Goal: Task Accomplishment & Management: Use online tool/utility

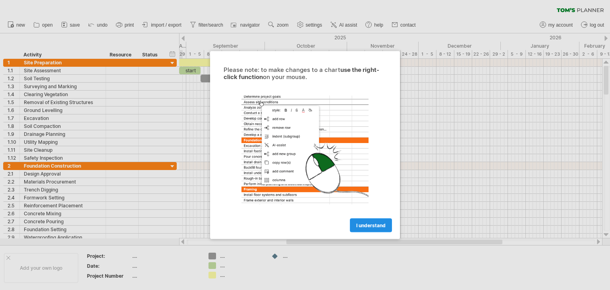
click at [368, 221] on link "I understand" at bounding box center [371, 225] width 42 height 14
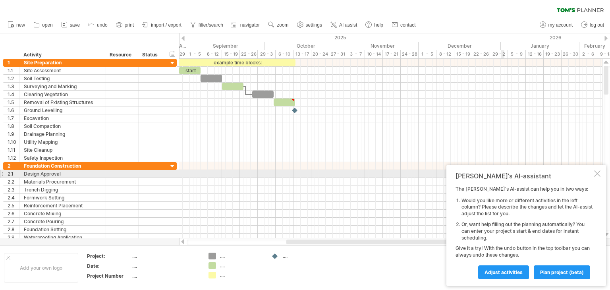
click at [594, 173] on div at bounding box center [597, 173] width 6 height 6
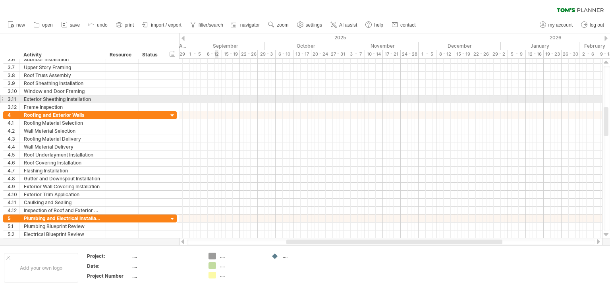
click at [217, 103] on div at bounding box center [390, 107] width 423 height 8
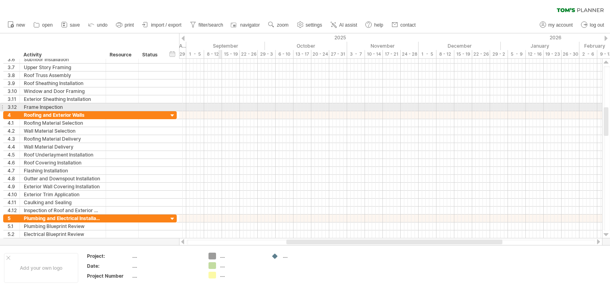
click at [221, 108] on div at bounding box center [390, 107] width 423 height 8
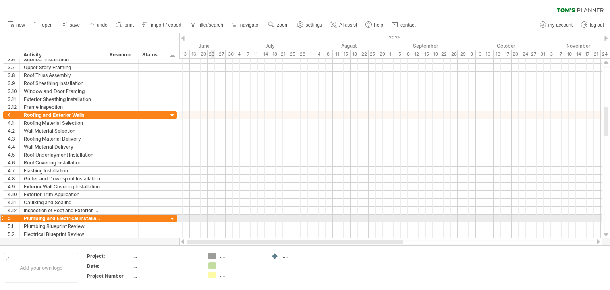
drag, startPoint x: 375, startPoint y: 241, endPoint x: 212, endPoint y: 207, distance: 166.7
click at [213, 216] on div "Trying to reach plan.tomsplanner.com Connected again... 0% clear filter new 1" at bounding box center [305, 145] width 610 height 290
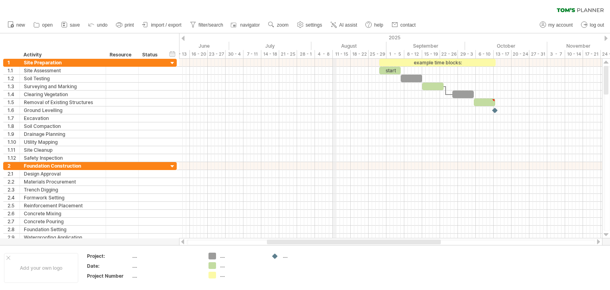
click at [335, 54] on div "11 - 15" at bounding box center [342, 54] width 18 height 8
click at [338, 54] on div "11 - 15" at bounding box center [342, 54] width 18 height 8
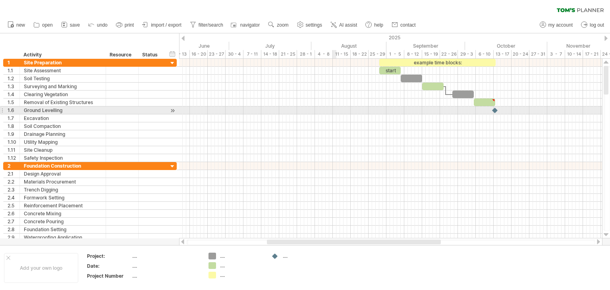
click at [334, 107] on div at bounding box center [390, 110] width 423 height 8
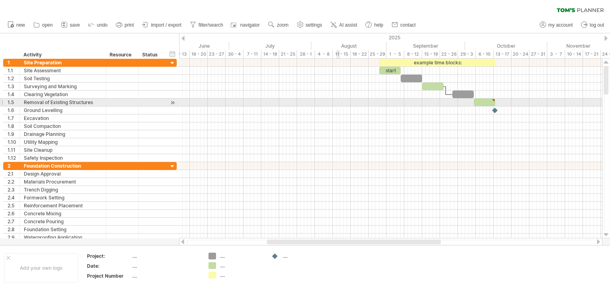
click at [338, 105] on div at bounding box center [390, 102] width 423 height 8
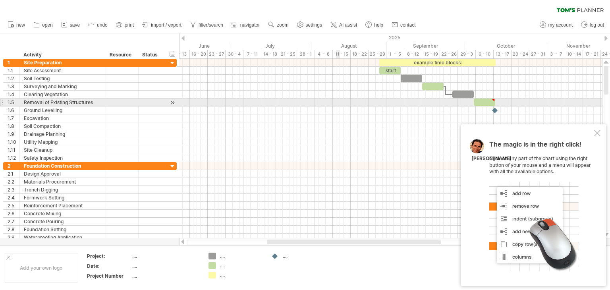
click at [338, 105] on div at bounding box center [390, 102] width 423 height 8
click at [333, 104] on div at bounding box center [390, 102] width 423 height 8
click at [337, 98] on div at bounding box center [390, 102] width 423 height 8
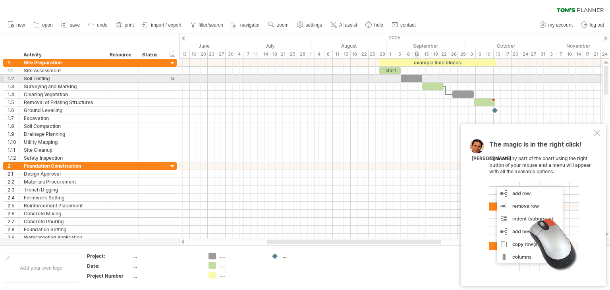
click at [415, 79] on div at bounding box center [410, 79] width 21 height 8
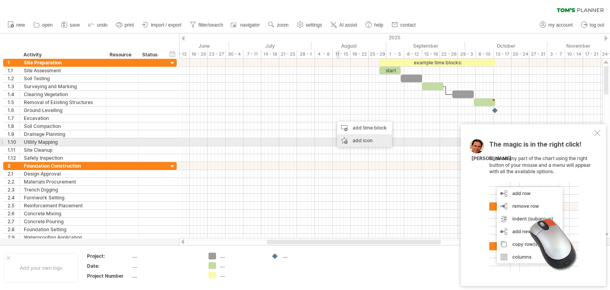
click at [348, 140] on div "add icon" at bounding box center [364, 140] width 55 height 13
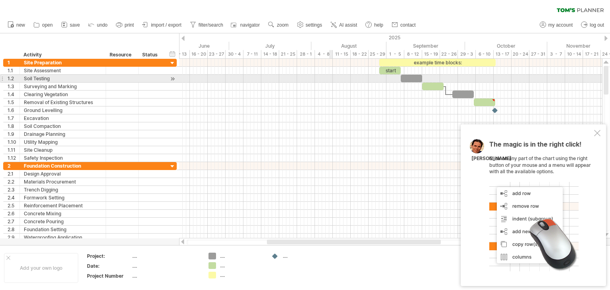
click at [331, 80] on div at bounding box center [390, 79] width 423 height 8
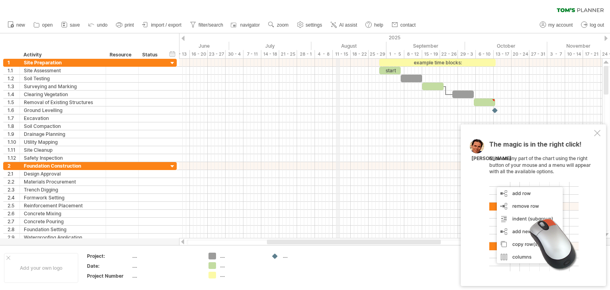
click at [337, 54] on div "11 - 15" at bounding box center [342, 54] width 18 height 8
click at [354, 54] on div "18 - 22" at bounding box center [359, 54] width 18 height 8
click at [337, 52] on div "11 - 15" at bounding box center [342, 54] width 18 height 8
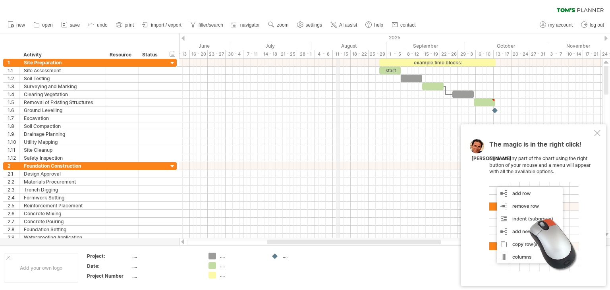
click at [337, 52] on div "11 - 15" at bounding box center [342, 54] width 18 height 8
click at [210, 254] on div "Trying to reach plan.tomsplanner.com Connected again... 0% clear filter new 1" at bounding box center [305, 145] width 610 height 290
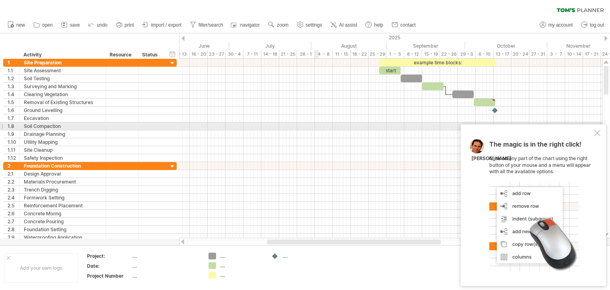
click at [317, 123] on div at bounding box center [390, 126] width 423 height 8
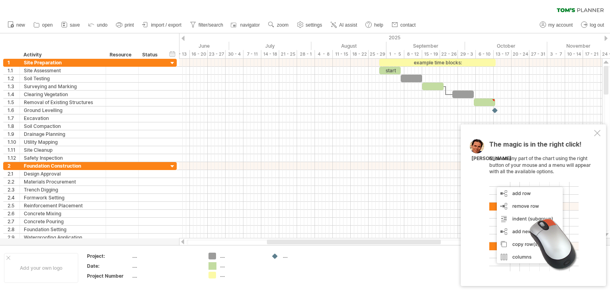
click at [213, 266] on div "Trying to reach plan.tomsplanner.com Connected again... 0% clear filter new 1" at bounding box center [305, 145] width 610 height 290
click at [221, 265] on div "...." at bounding box center [241, 265] width 43 height 7
type input "*********"
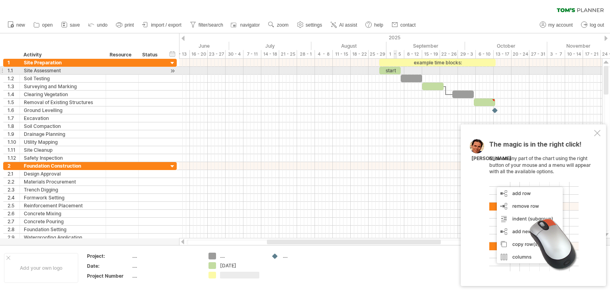
click at [395, 70] on div "start" at bounding box center [389, 71] width 21 height 8
click at [395, 70] on div "*****" at bounding box center [389, 71] width 21 height 8
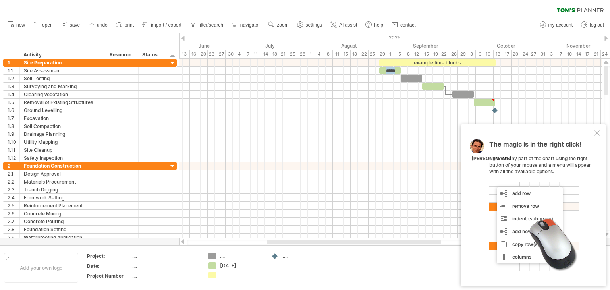
drag, startPoint x: 224, startPoint y: 280, endPoint x: 225, endPoint y: 276, distance: 4.3
click at [224, 278] on td ".... august 14" at bounding box center [235, 267] width 63 height 31
click at [235, 264] on div "august 14" at bounding box center [241, 265] width 43 height 7
type input "**********"
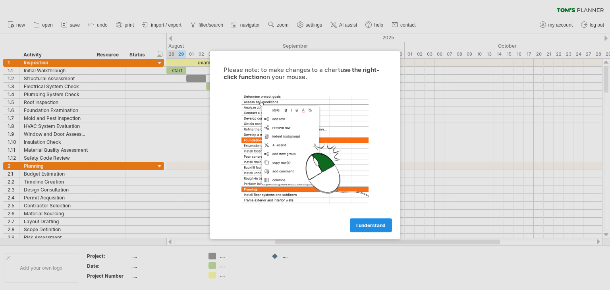
click at [368, 229] on link "I understand" at bounding box center [371, 225] width 42 height 14
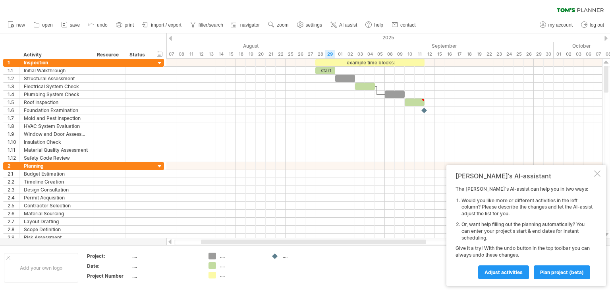
drag, startPoint x: 356, startPoint y: 240, endPoint x: 216, endPoint y: 238, distance: 140.5
click at [217, 239] on div at bounding box center [313, 241] width 225 height 5
